Goal: Information Seeking & Learning: Find specific fact

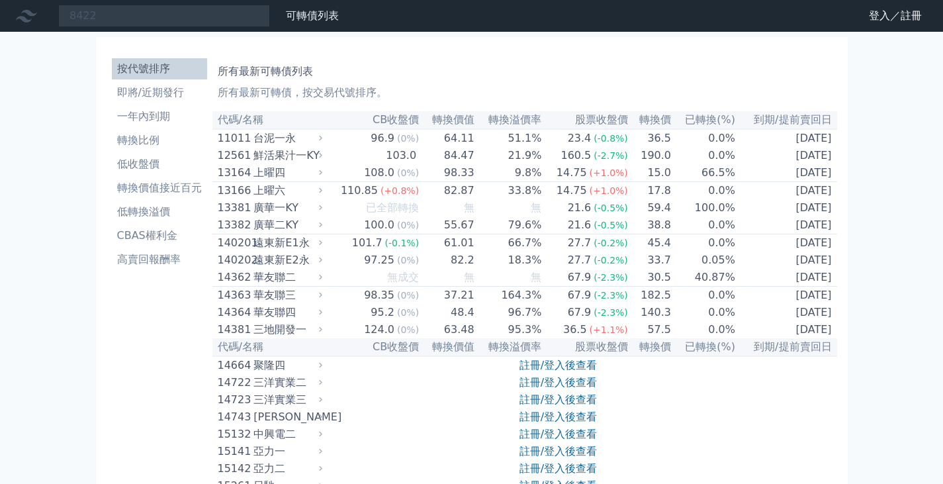
click at [144, 15] on input "8422" at bounding box center [164, 16] width 212 height 22
drag, startPoint x: 144, startPoint y: 15, endPoint x: 0, endPoint y: 18, distance: 143.6
click at [0, 18] on div "8422 可轉債列表 財務數據" at bounding box center [172, 16] width 344 height 22
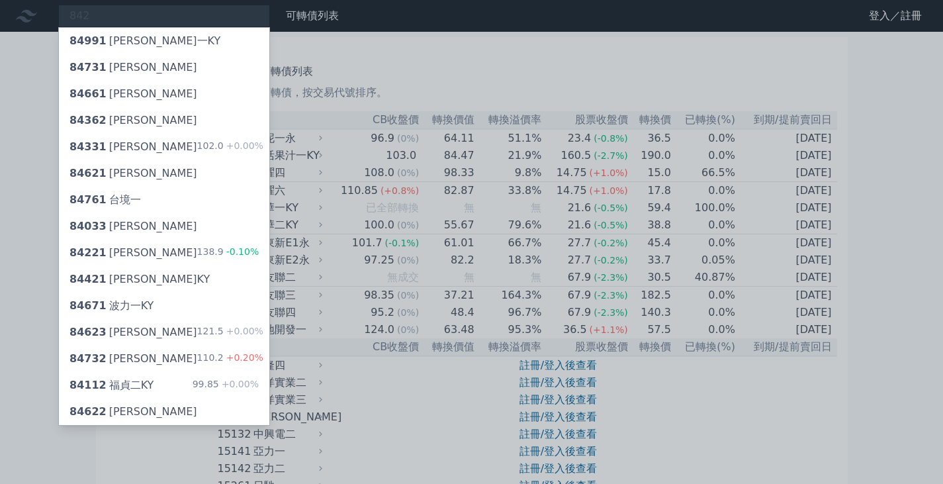
type input "8422"
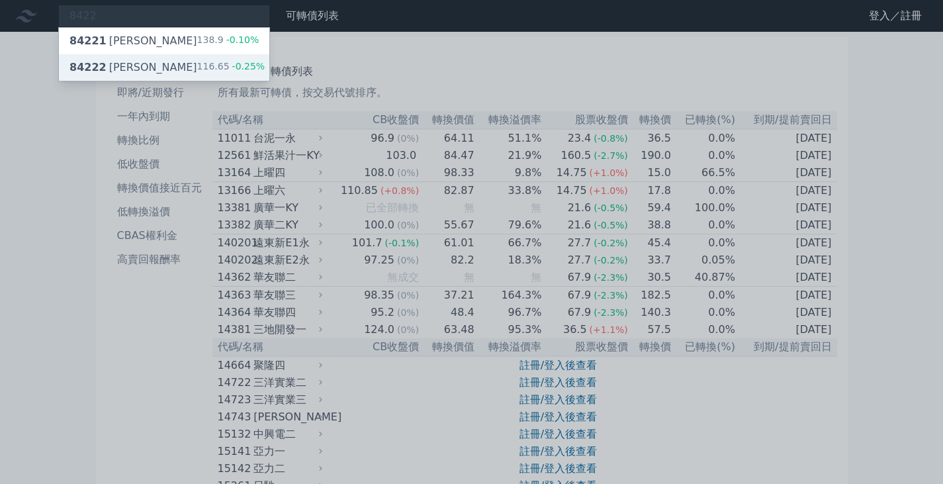
click at [151, 77] on div "84222 [PERSON_NAME] 116.65 -0.25%" at bounding box center [164, 67] width 210 height 26
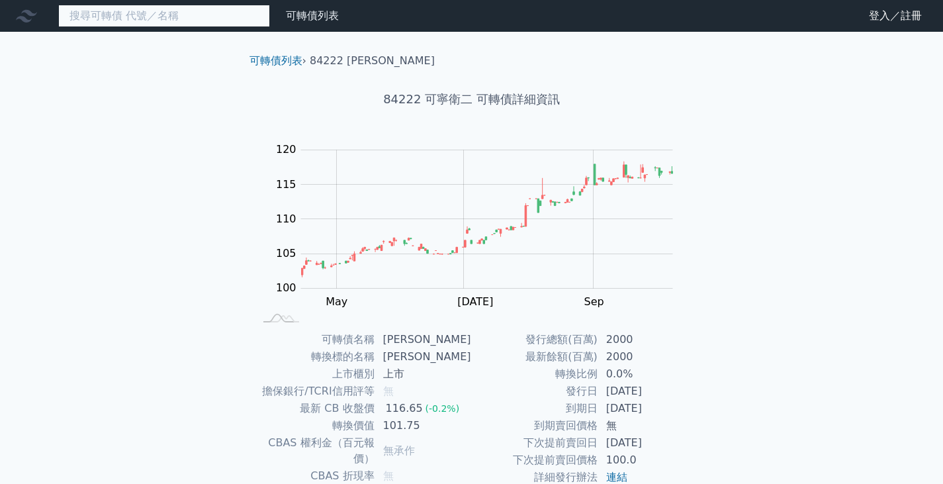
click at [175, 21] on input at bounding box center [164, 16] width 212 height 22
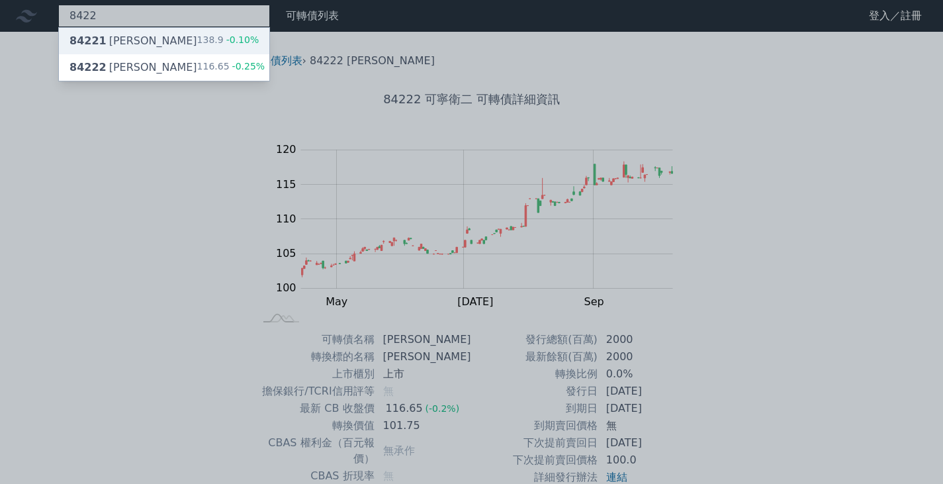
type input "8422"
click at [169, 30] on div "84221 可寧衛一 138.9 -0.10%" at bounding box center [164, 41] width 210 height 26
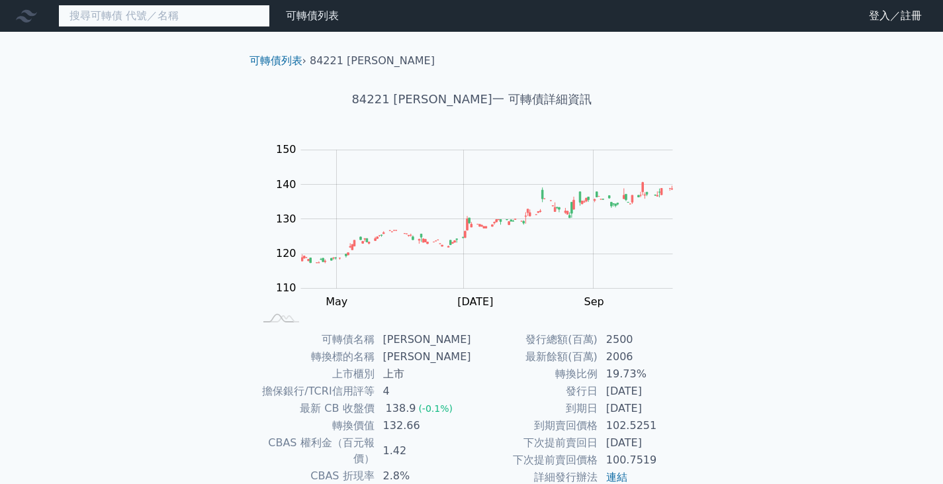
click at [188, 18] on input at bounding box center [164, 16] width 212 height 22
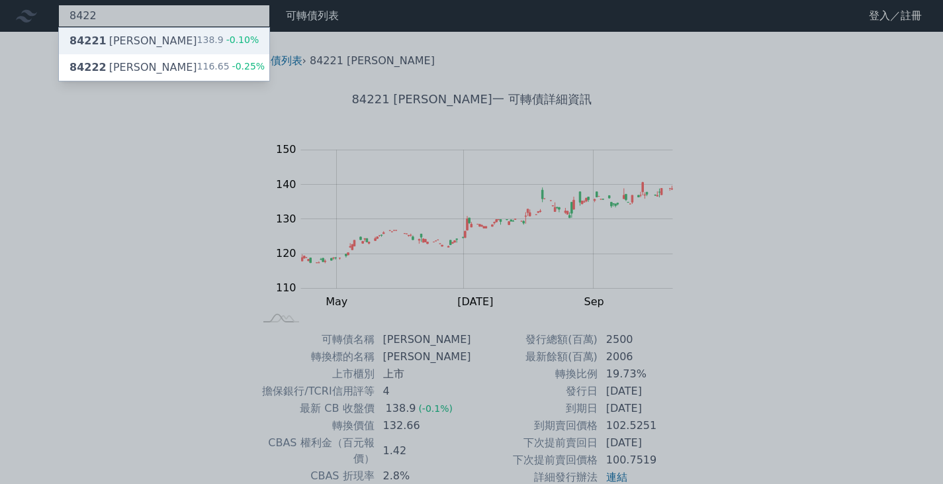
type input "8422"
click at [195, 29] on div "84221 可寧衛一 138.9 -0.10%" at bounding box center [164, 41] width 210 height 26
